Goal: Transaction & Acquisition: Purchase product/service

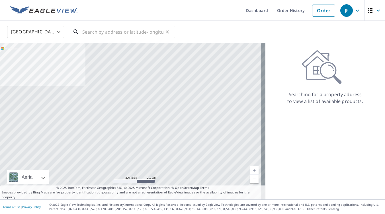
click at [110, 32] on input "text" at bounding box center [122, 32] width 81 height 16
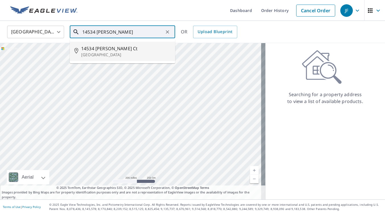
click at [100, 50] on span "14534 [PERSON_NAME] Ct" at bounding box center [125, 48] width 89 height 7
type input "[STREET_ADDRESS][PERSON_NAME]"
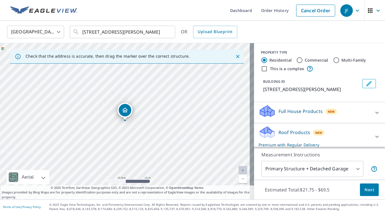
click at [279, 131] on p "Roof Products" at bounding box center [295, 132] width 32 height 7
click at [360, 189] on button "Next" at bounding box center [369, 189] width 19 height 13
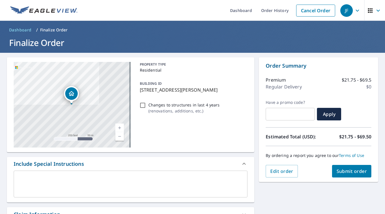
click at [141, 106] on input "Changes to structures in last 4 years ( renovations, additions, etc. )" at bounding box center [142, 105] width 7 height 7
checkbox input "true"
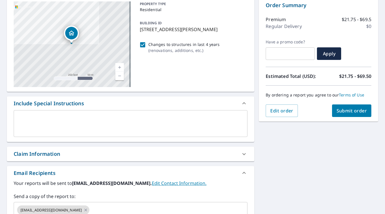
scroll to position [86, 0]
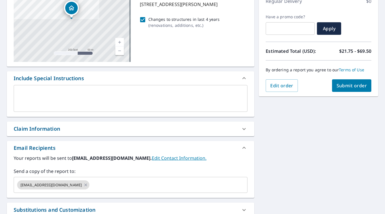
click at [47, 126] on div "Claim Information" at bounding box center [37, 129] width 46 height 8
checkbox input "true"
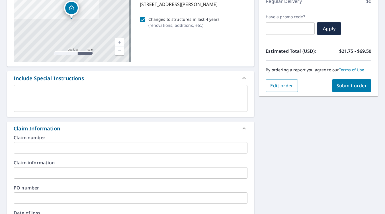
click at [43, 144] on input "text" at bounding box center [131, 147] width 234 height 11
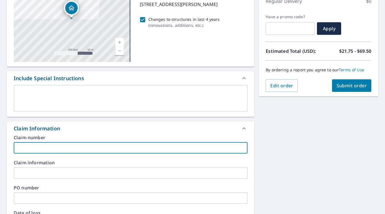
type input "L"
checkbox input "true"
type input "Li"
checkbox input "true"
type input "Lie"
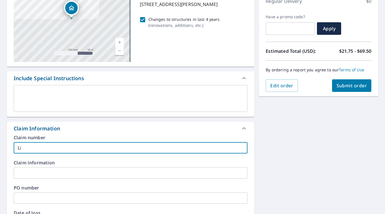
checkbox input "true"
type input "Lieu"
checkbox input "true"
type input "Lieu"
click at [75, 134] on div "Claim Information" at bounding box center [131, 128] width 248 height 14
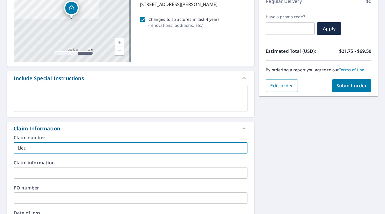
checkbox input "true"
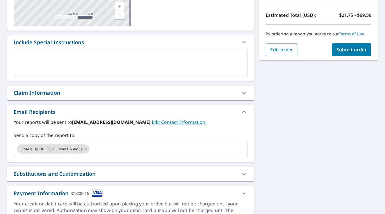
scroll to position [143, 0]
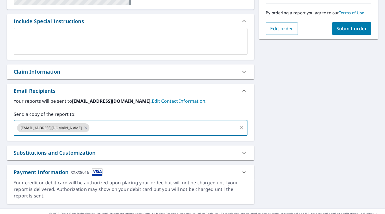
click at [90, 128] on input "text" at bounding box center [163, 127] width 146 height 11
type input "m"
type input "[EMAIL_ADDRESS][DOMAIN_NAME]"
click at [284, 98] on div "[STREET_ADDRESS][PERSON_NAME] A standard road map Aerial A detailed look from a…" at bounding box center [192, 59] width 385 height 298
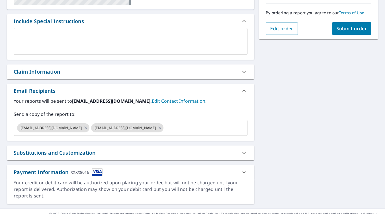
click at [349, 29] on span "Submit order" at bounding box center [352, 28] width 30 height 6
checkbox input "true"
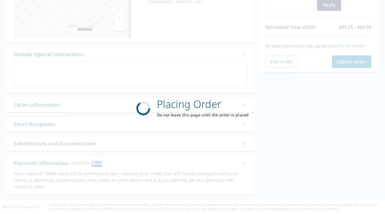
scroll to position [109, 0]
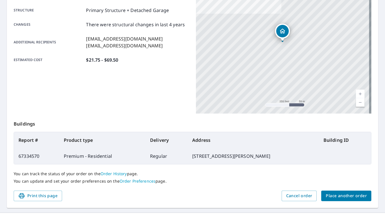
click at [329, 195] on span "Place another order" at bounding box center [346, 195] width 41 height 7
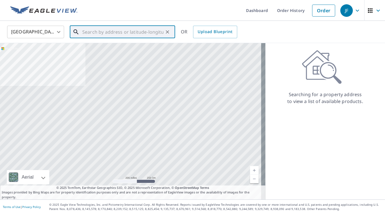
click at [115, 32] on input "text" at bounding box center [122, 32] width 81 height 16
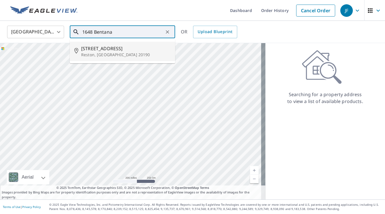
click at [113, 47] on span "[STREET_ADDRESS]" at bounding box center [125, 48] width 89 height 7
type input "[STREET_ADDRESS]"
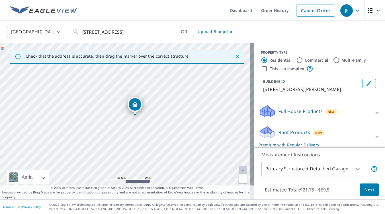
click at [290, 132] on p "Roof Products" at bounding box center [295, 132] width 32 height 7
click at [365, 190] on span "Next" at bounding box center [370, 189] width 10 height 7
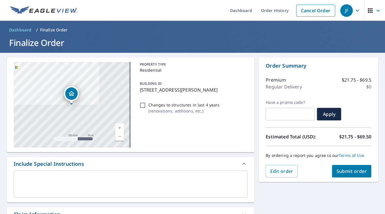
click at [141, 105] on input "Changes to structures in last 4 years ( renovations, additions, etc. )" at bounding box center [142, 105] width 7 height 7
checkbox input "true"
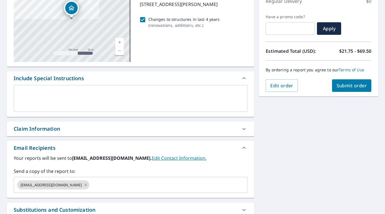
click at [68, 124] on div "Claim Information" at bounding box center [131, 128] width 248 height 15
checkbox input "true"
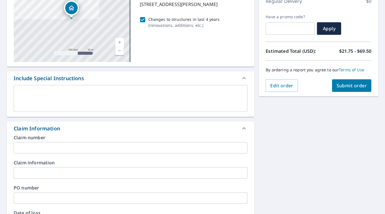
click at [53, 147] on input "text" at bounding box center [131, 147] width 234 height 11
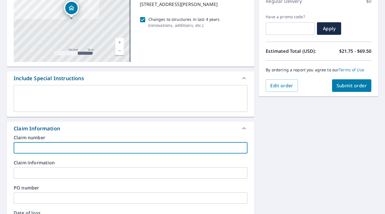
type input "C"
checkbox input "true"
type input "Cr"
checkbox input "true"
type input "Cro"
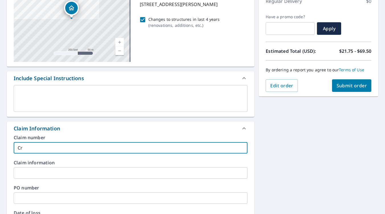
checkbox input "true"
type input "Crof"
checkbox input "true"
type input "Croft"
checkbox input "true"
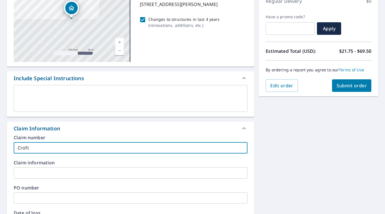
type input "Croft"
click at [87, 129] on div "Claim Information" at bounding box center [126, 129] width 224 height 8
checkbox input "true"
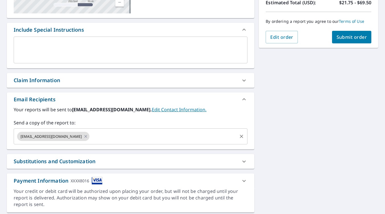
scroll to position [143, 0]
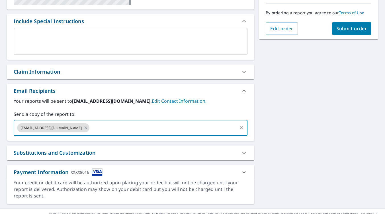
click at [95, 127] on input "text" at bounding box center [163, 127] width 146 height 11
type input "[EMAIL_ADDRESS][DOMAIN_NAME]"
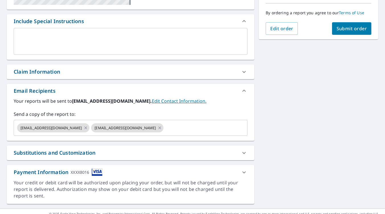
click at [313, 69] on div "[STREET_ADDRESS] A standard road map Aerial A detailed look from above Labels L…" at bounding box center [192, 59] width 385 height 298
click at [345, 27] on span "Submit order" at bounding box center [352, 28] width 30 height 6
checkbox input "true"
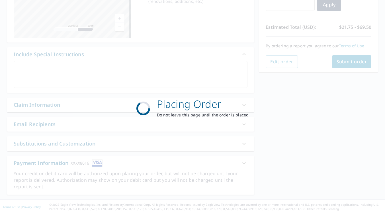
scroll to position [109, 0]
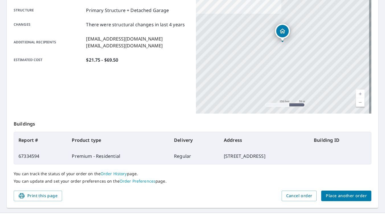
click at [334, 196] on span "Place another order" at bounding box center [346, 195] width 41 height 7
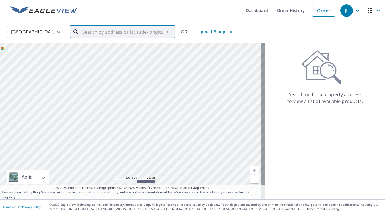
click at [100, 30] on input "text" at bounding box center [122, 32] width 81 height 16
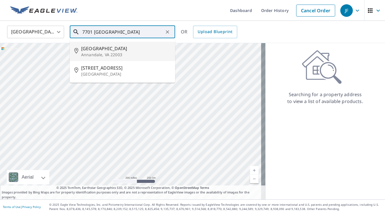
click at [99, 49] on span "[GEOGRAPHIC_DATA]" at bounding box center [125, 48] width 89 height 7
type input "[STREET_ADDRESS][PERSON_NAME]"
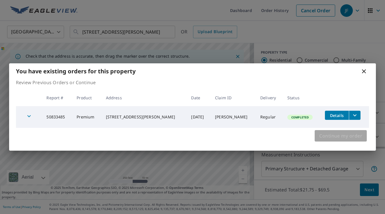
click at [347, 137] on span "Continue my order" at bounding box center [340, 136] width 43 height 8
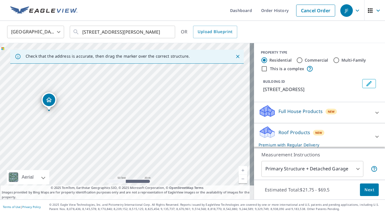
click at [295, 133] on p "Roof Products" at bounding box center [295, 132] width 32 height 7
click at [367, 187] on span "Next" at bounding box center [370, 189] width 10 height 7
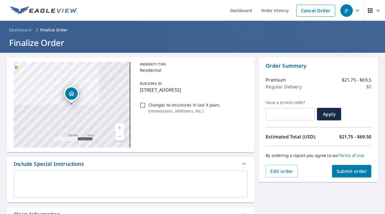
click at [141, 104] on input "Changes to structures in last 4 years ( renovations, additions, etc. )" at bounding box center [142, 105] width 7 height 7
checkbox input "true"
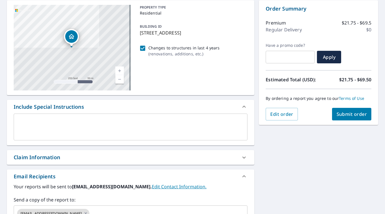
click at [70, 152] on div "Claim Information" at bounding box center [131, 157] width 248 height 15
checkbox input "true"
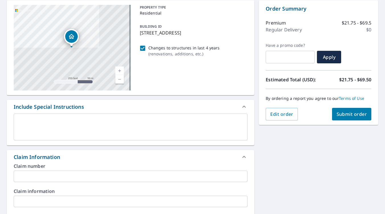
click at [54, 172] on input "text" at bounding box center [131, 175] width 234 height 11
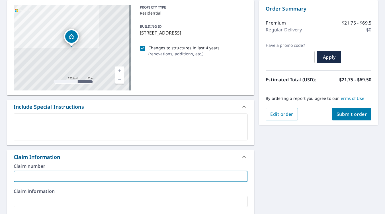
type input "E"
checkbox input "true"
type input "El"
checkbox input "true"
type input "El-"
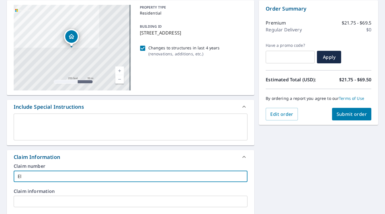
checkbox input "true"
type input "El-S"
checkbox input "true"
type input "El-Su"
checkbox input "true"
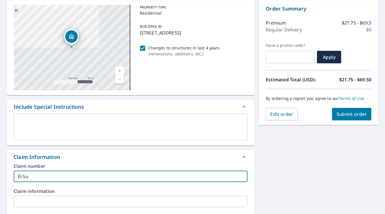
type input "El-Suq"
checkbox input "true"
type input "El-Suqi"
checkbox input "true"
type input "El-Suqi"
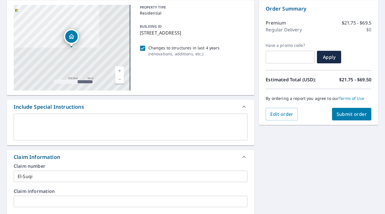
click at [78, 161] on div "Claim Information" at bounding box center [131, 157] width 248 height 14
checkbox input "true"
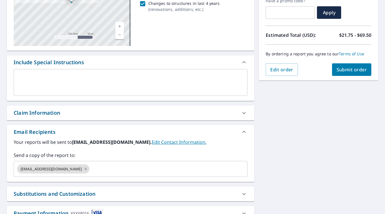
scroll to position [143, 0]
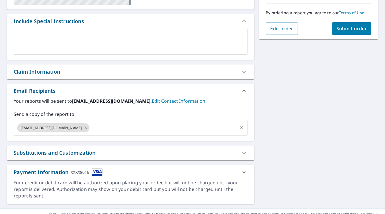
click at [96, 128] on input "text" at bounding box center [163, 127] width 146 height 11
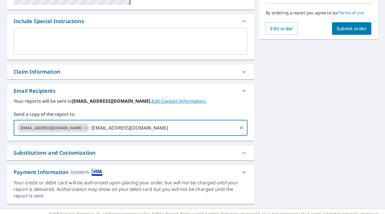
type input "[EMAIL_ADDRESS][DOMAIN_NAME]"
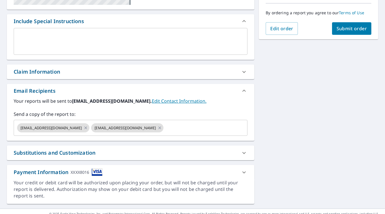
click at [308, 71] on div "[STREET_ADDRESS][PERSON_NAME] A standard road map Aerial A detailed look from a…" at bounding box center [192, 59] width 385 height 298
click at [345, 27] on span "Submit order" at bounding box center [352, 28] width 30 height 6
checkbox input "true"
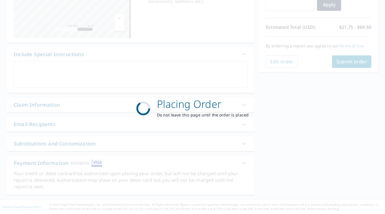
scroll to position [109, 0]
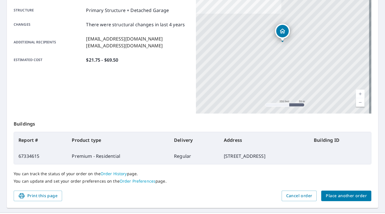
click at [328, 192] on span "Place another order" at bounding box center [346, 195] width 41 height 7
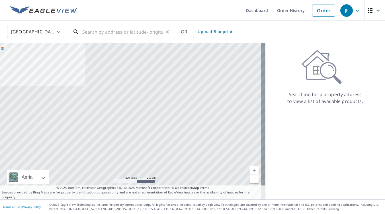
click at [112, 31] on input "text" at bounding box center [122, 32] width 81 height 16
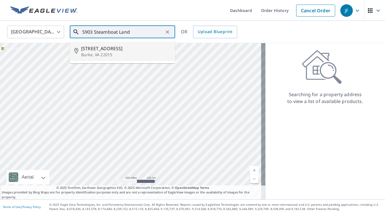
click at [109, 48] on span "[STREET_ADDRESS]" at bounding box center [125, 48] width 89 height 7
type input "[STREET_ADDRESS]"
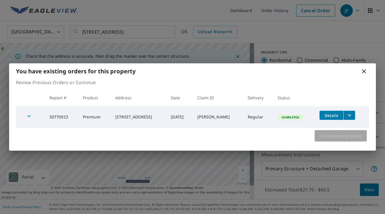
click at [338, 136] on span "Continue my order" at bounding box center [340, 136] width 43 height 8
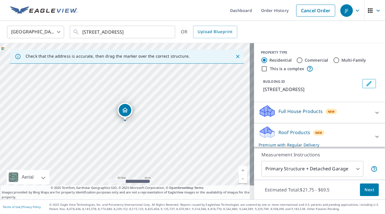
click at [291, 136] on p "Roof Products" at bounding box center [295, 132] width 32 height 7
click at [365, 190] on span "Next" at bounding box center [370, 189] width 10 height 7
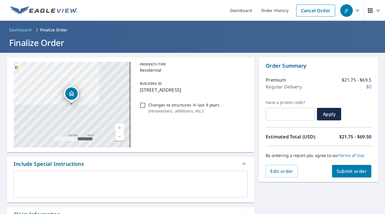
click at [139, 106] on input "Changes to structures in last 4 years ( renovations, additions, etc. )" at bounding box center [142, 105] width 7 height 7
checkbox input "true"
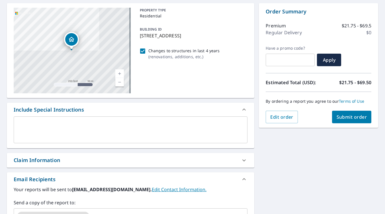
scroll to position [114, 0]
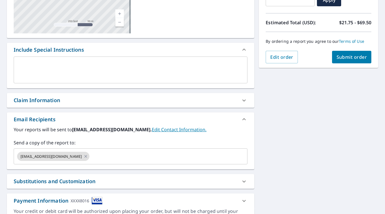
click at [59, 99] on div "Claim Information" at bounding box center [37, 100] width 46 height 8
checkbox input "true"
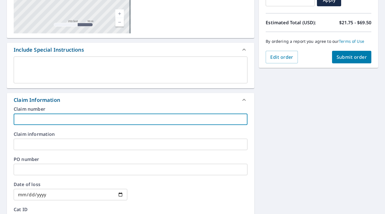
click at [54, 119] on input "text" at bounding box center [131, 118] width 234 height 11
type input "M"
checkbox input "true"
type input "Mo"
checkbox input "true"
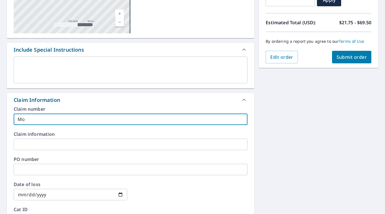
type input "Moo"
checkbox input "true"
type input "Moon"
checkbox input "true"
type input "Moon"
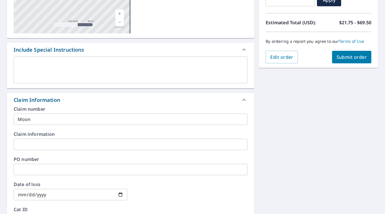
click at [70, 105] on div "Claim Information" at bounding box center [131, 100] width 248 height 14
checkbox input "true"
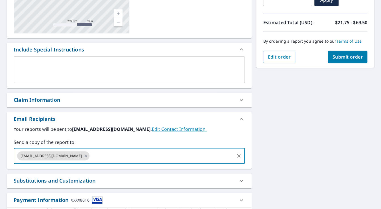
click at [93, 154] on input "text" at bounding box center [161, 156] width 143 height 11
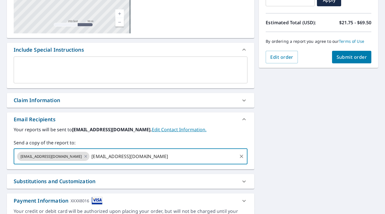
type input "[EMAIL_ADDRESS][DOMAIN_NAME]"
click at [284, 123] on div "[STREET_ADDRESS] Aerial Road A standard road map Aerial A detailed look from ab…" at bounding box center [192, 88] width 385 height 298
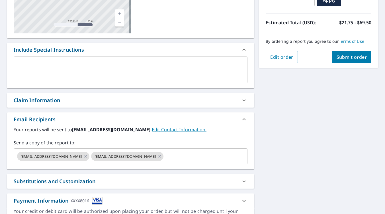
click at [337, 58] on span "Submit order" at bounding box center [352, 57] width 30 height 6
checkbox input "true"
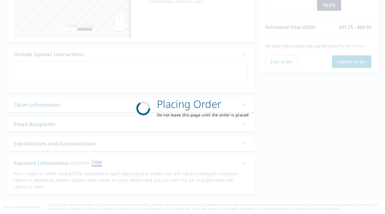
scroll to position [109, 0]
